Goal: Transaction & Acquisition: Purchase product/service

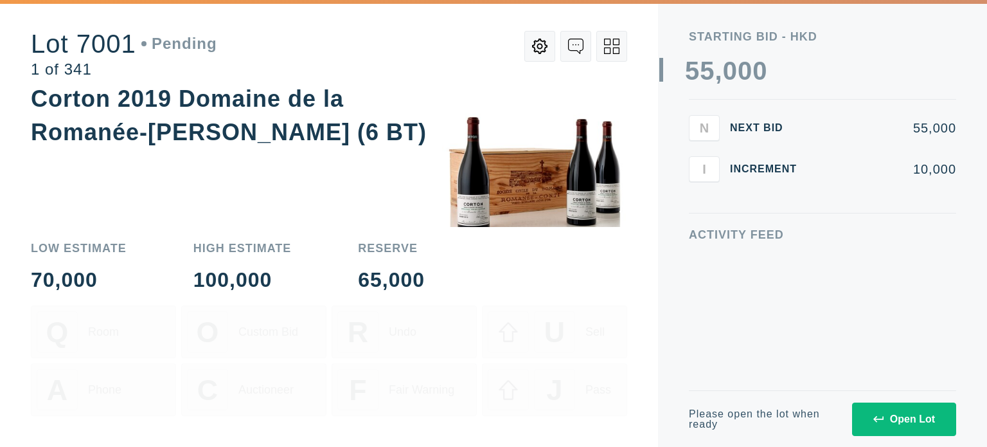
click at [887, 416] on div "Open Lot" at bounding box center [904, 419] width 62 height 12
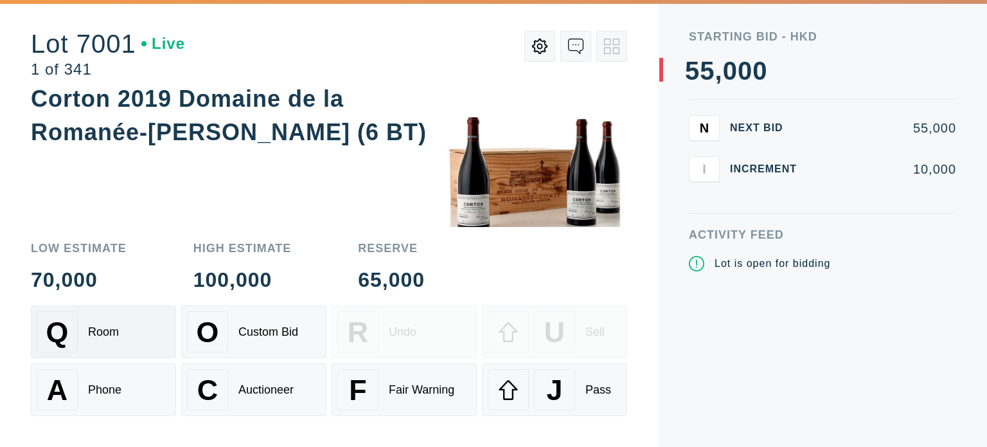
click at [112, 345] on div "Q Room" at bounding box center [104, 331] width 134 height 41
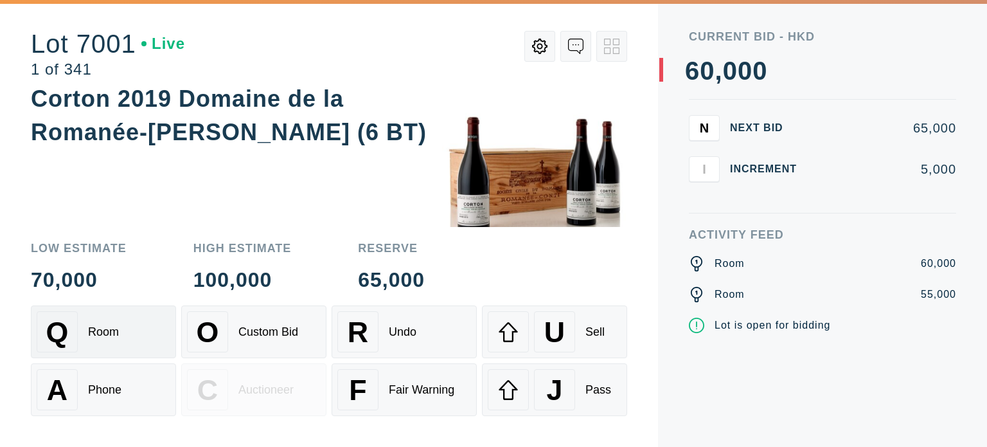
click at [120, 333] on div "Q Room" at bounding box center [104, 331] width 134 height 41
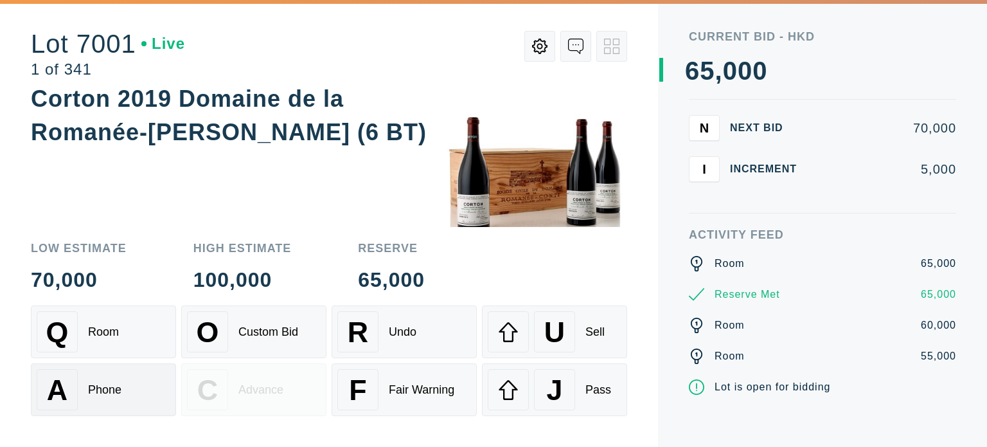
click at [118, 386] on div "Phone" at bounding box center [104, 389] width 33 height 13
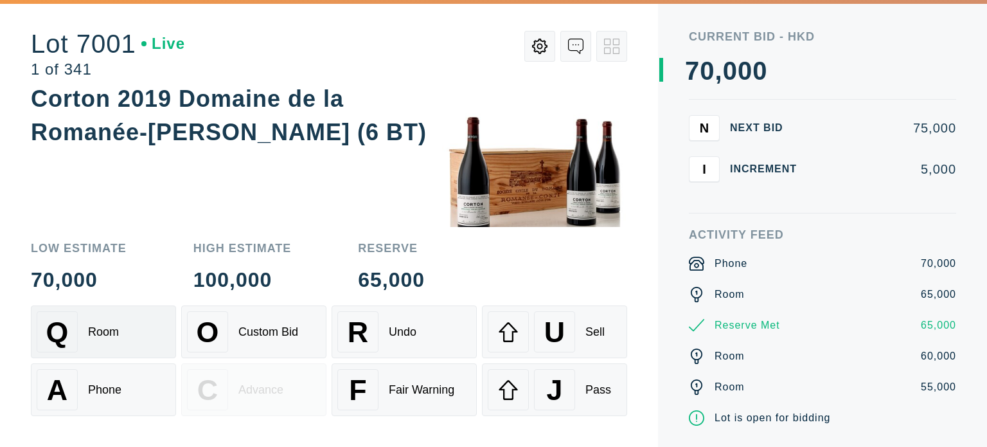
click at [124, 343] on div "Q Room" at bounding box center [104, 331] width 134 height 41
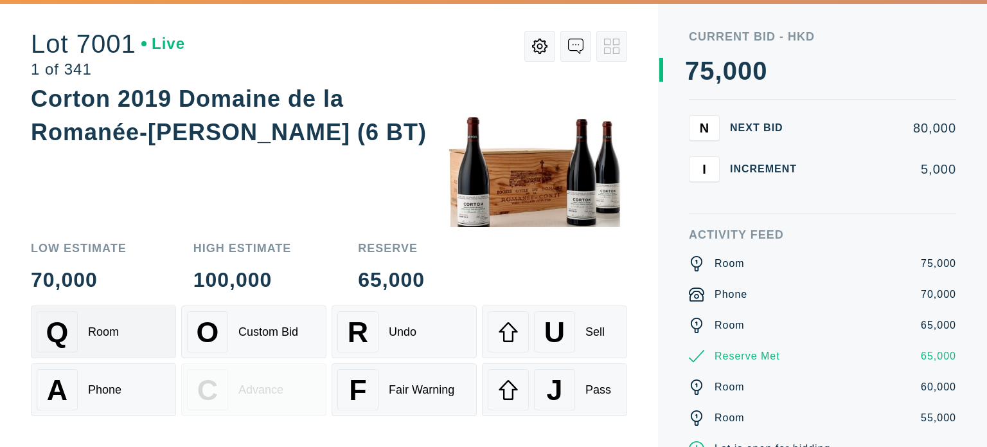
click at [124, 343] on div "Q Room" at bounding box center [104, 331] width 134 height 41
click at [90, 398] on div "A Phone" at bounding box center [104, 389] width 134 height 41
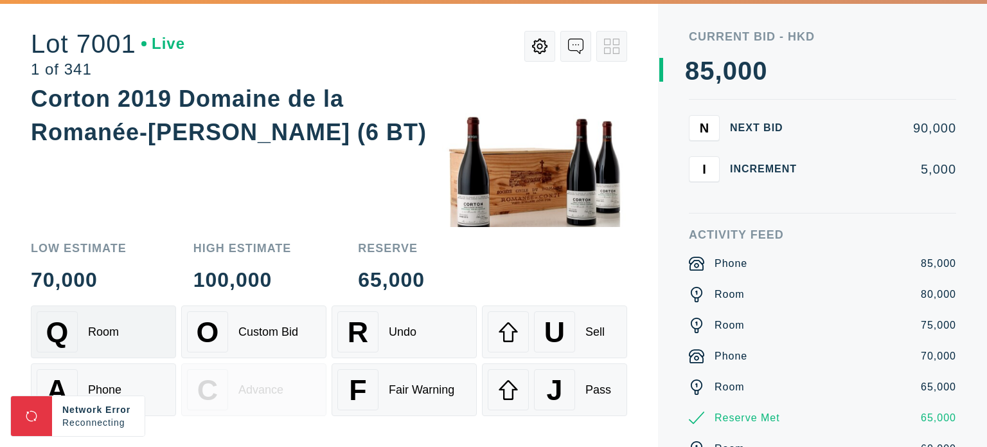
click at [116, 335] on div "Room" at bounding box center [103, 331] width 31 height 13
click at [586, 337] on div "Sell" at bounding box center [595, 331] width 19 height 13
click at [88, 339] on div "Room" at bounding box center [103, 331] width 31 height 13
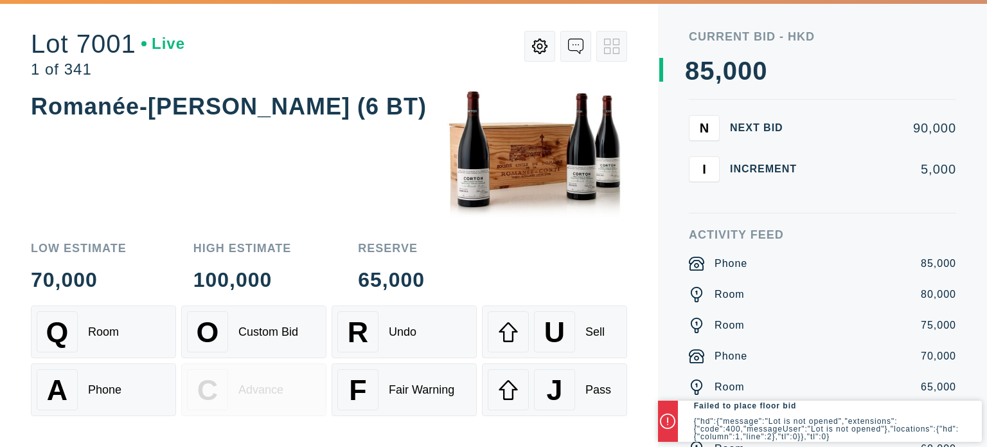
scroll to position [39, 0]
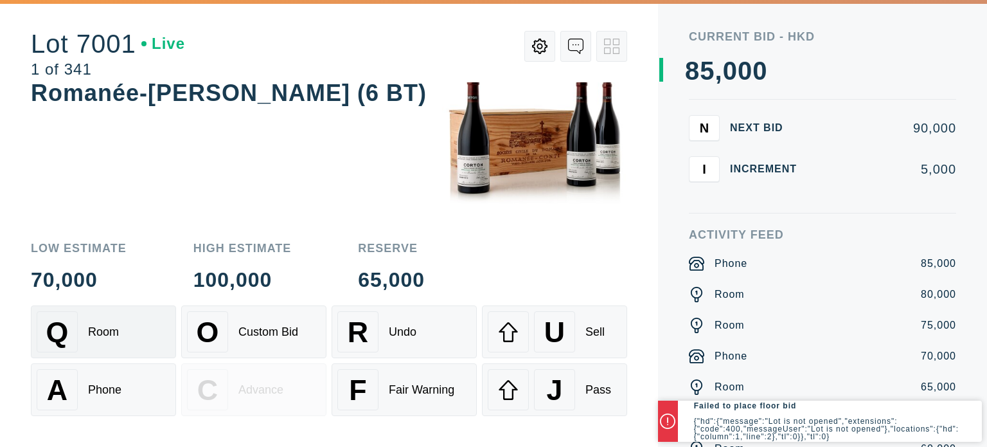
click at [118, 322] on div "Q Room" at bounding box center [104, 331] width 134 height 41
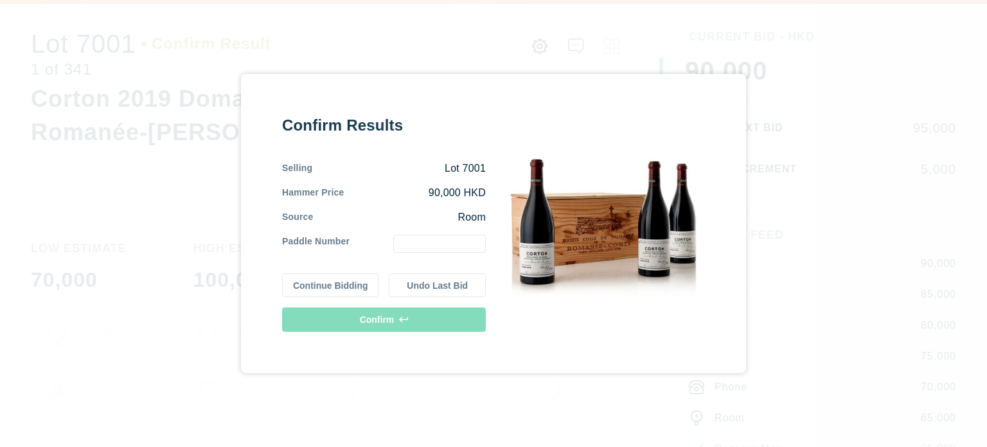
click at [445, 249] on input "text" at bounding box center [439, 244] width 93 height 18
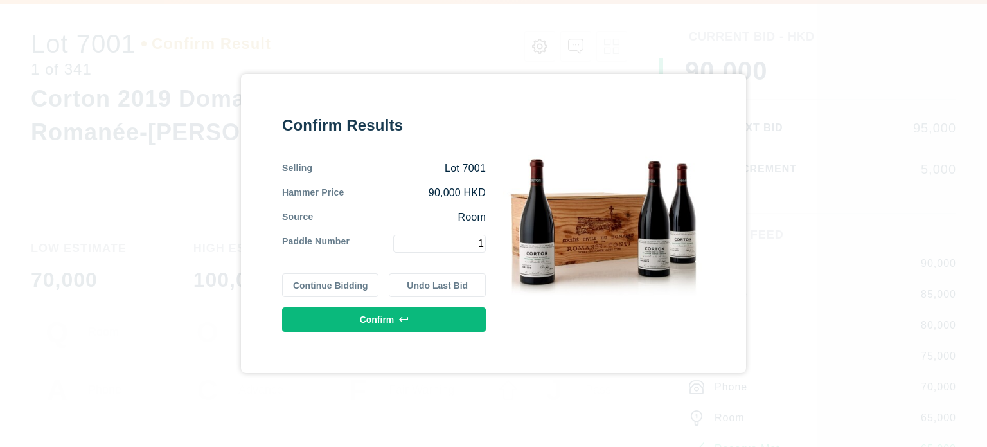
type input "1"
click at [408, 330] on button "Confirm" at bounding box center [384, 319] width 204 height 24
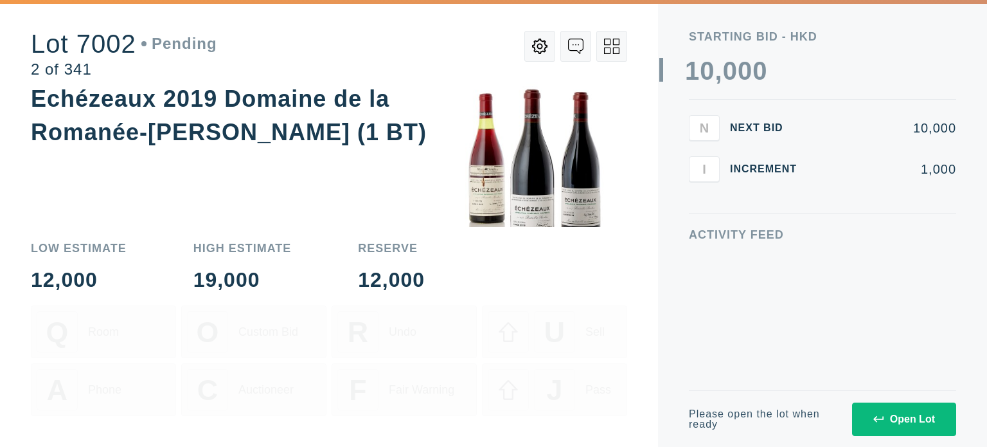
click at [884, 413] on div "Open Lot" at bounding box center [904, 419] width 62 height 12
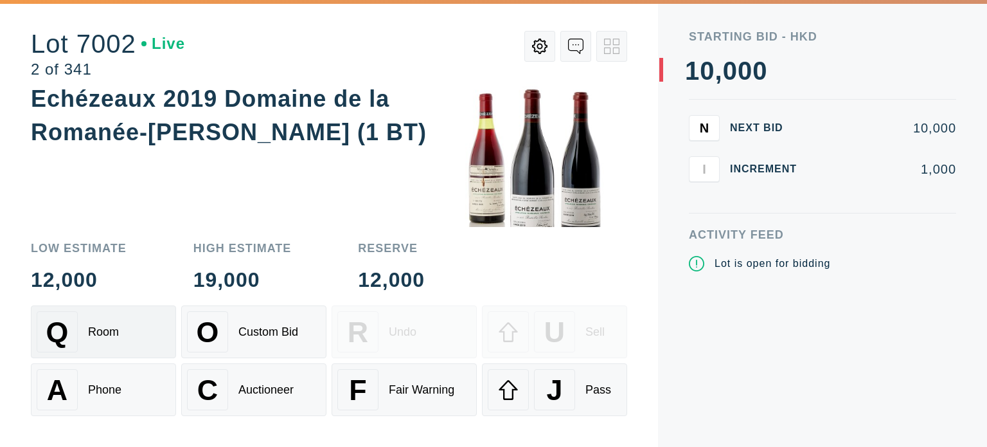
click at [126, 337] on div "Q Room" at bounding box center [104, 331] width 134 height 41
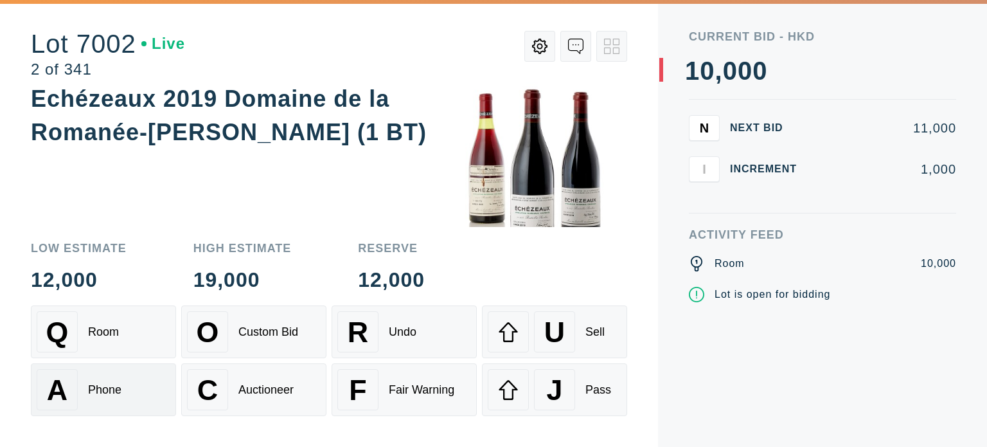
click at [114, 388] on div "Phone" at bounding box center [104, 389] width 33 height 13
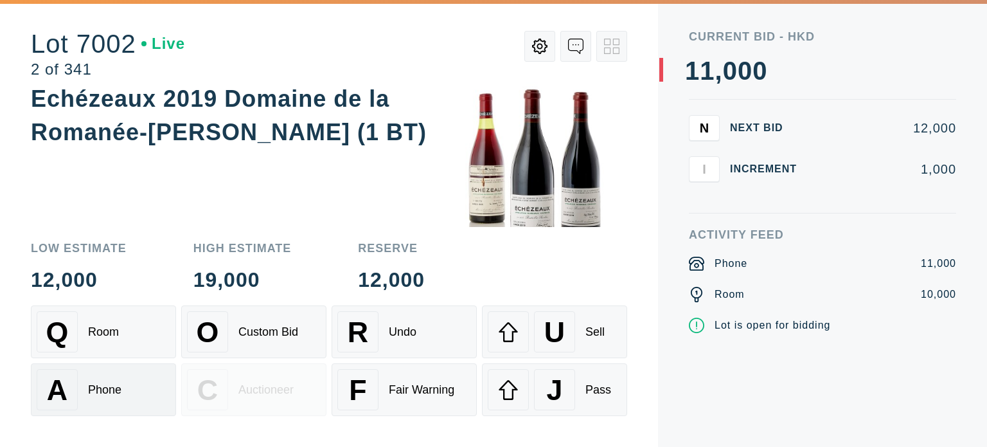
click at [114, 388] on div "Phone" at bounding box center [104, 389] width 33 height 13
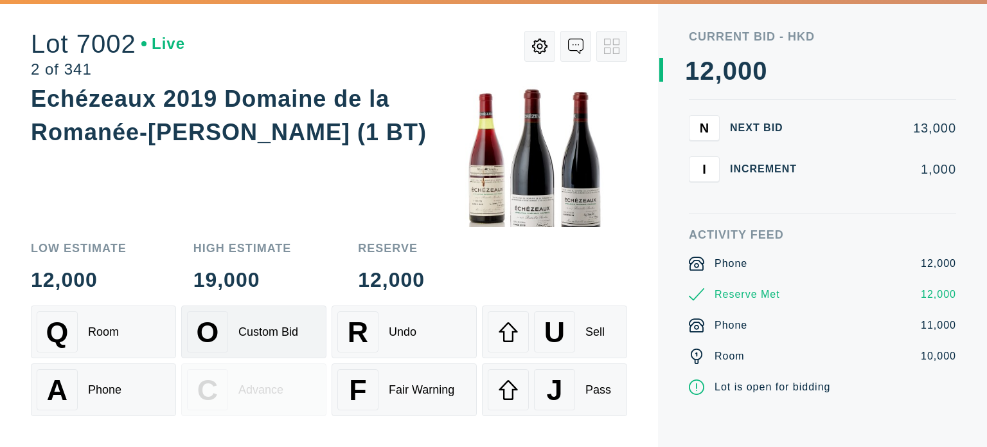
click at [294, 332] on div "Custom Bid" at bounding box center [268, 331] width 60 height 13
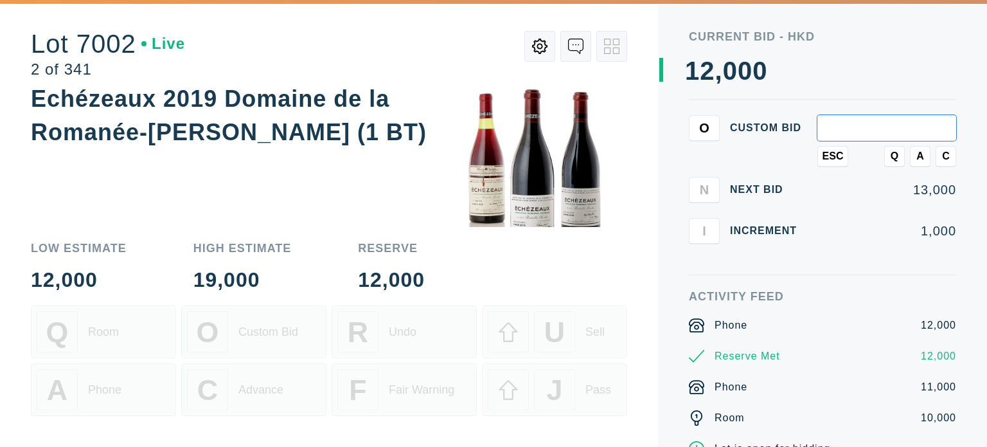
click at [888, 134] on input "text" at bounding box center [887, 128] width 139 height 26
type input "50,000"
click at [895, 154] on span "Q" at bounding box center [895, 156] width 8 height 12
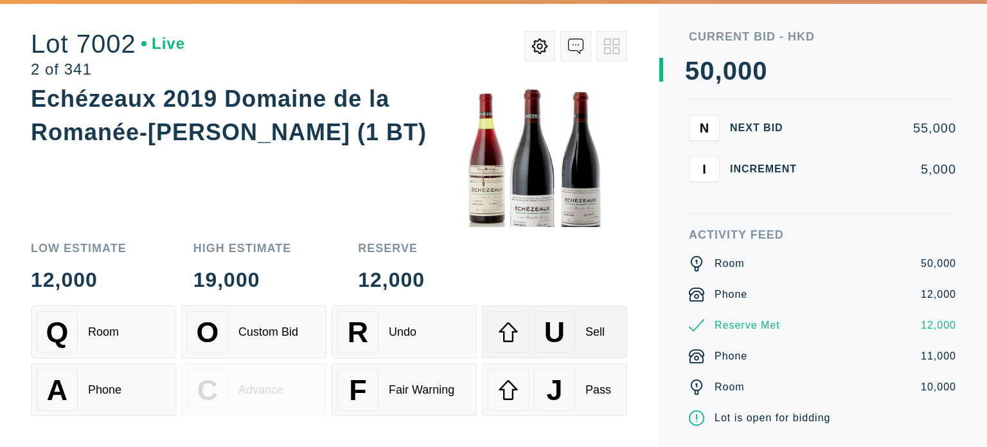
click at [594, 348] on div "U Sell" at bounding box center [555, 331] width 134 height 41
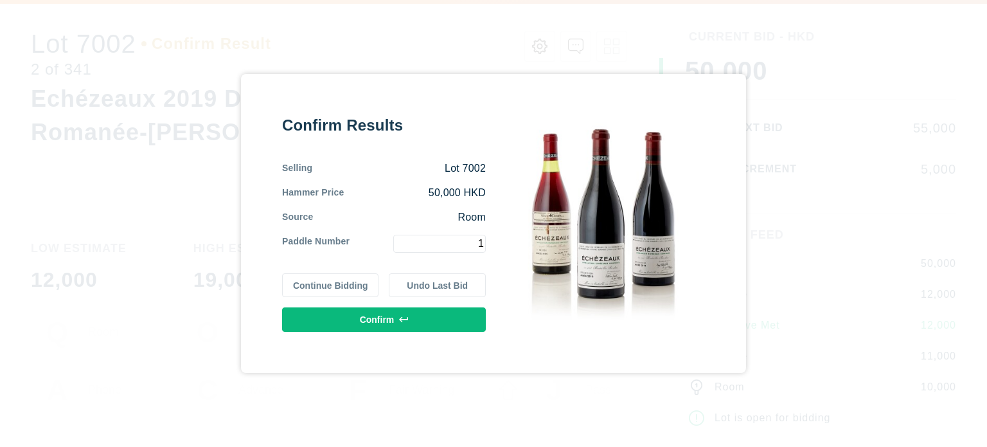
type input "1"
click at [460, 319] on button "Confirm" at bounding box center [384, 319] width 204 height 24
